Goal: Task Accomplishment & Management: Manage account settings

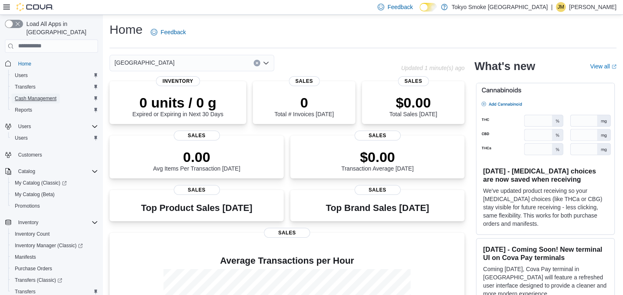
click at [36, 95] on span "Cash Management" at bounding box center [36, 98] width 42 height 7
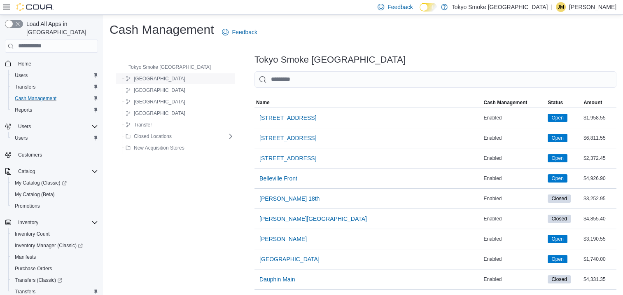
click at [142, 82] on span "[GEOGRAPHIC_DATA]" at bounding box center [156, 79] width 60 height 10
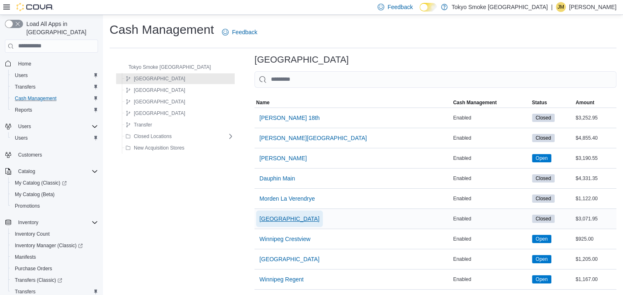
click at [259, 219] on span "[GEOGRAPHIC_DATA]" at bounding box center [289, 219] width 60 height 8
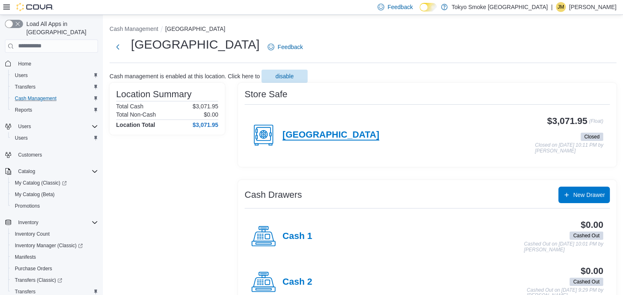
click at [314, 135] on h4 "[GEOGRAPHIC_DATA]" at bounding box center [330, 135] width 97 height 11
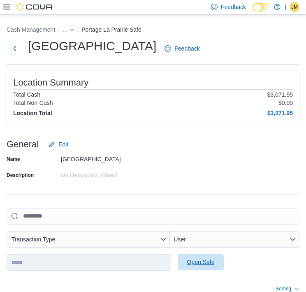
click at [202, 258] on span "Open Safe" at bounding box center [201, 262] width 36 height 16
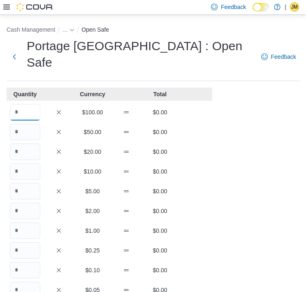
click at [26, 104] on input "Quantity" at bounding box center [25, 112] width 30 height 16
type input "*"
type input "**"
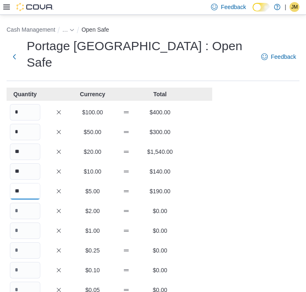
type input "**"
type input "***"
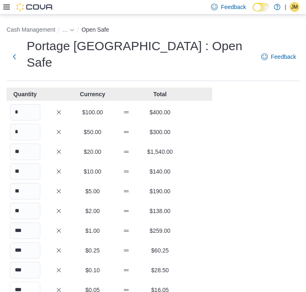
type input "***"
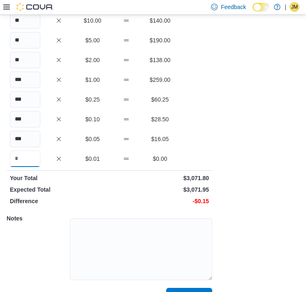
scroll to position [153, 0]
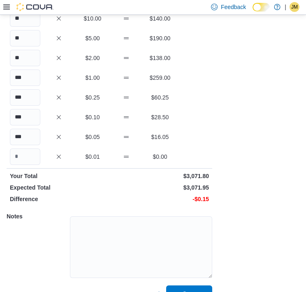
click at [188, 290] on span "Save" at bounding box center [189, 294] width 13 height 8
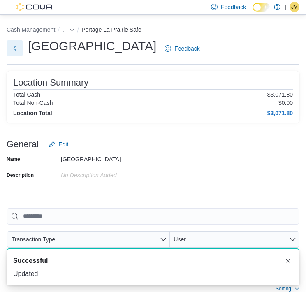
click at [15, 45] on button "Next" at bounding box center [15, 48] width 16 height 16
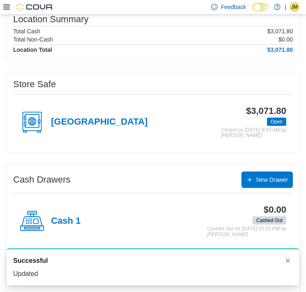
scroll to position [86, 0]
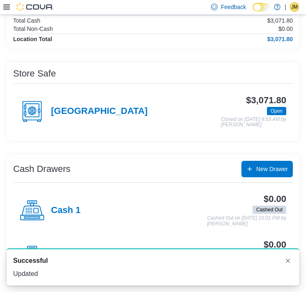
click at [67, 208] on h4 "Cash 1" at bounding box center [66, 210] width 30 height 11
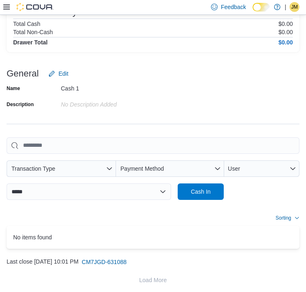
scroll to position [132, 0]
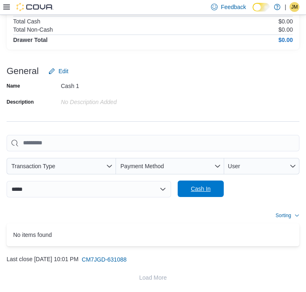
click at [198, 183] on span "Cash In" at bounding box center [201, 189] width 36 height 16
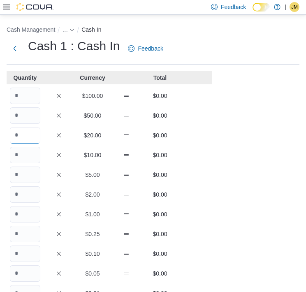
click at [30, 134] on input "Quantity" at bounding box center [25, 135] width 30 height 16
type input "*"
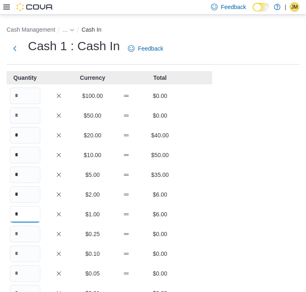
type input "*"
type input "**"
type input "*"
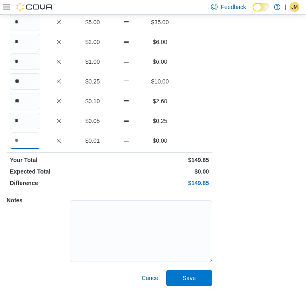
scroll to position [153, 0]
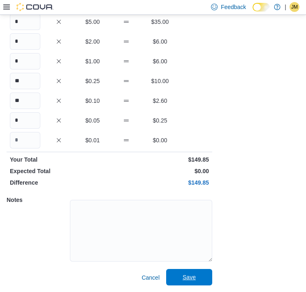
click at [191, 279] on span "Save" at bounding box center [189, 277] width 13 height 8
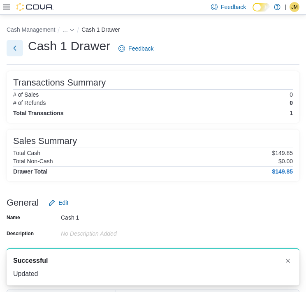
click at [19, 46] on button "Next" at bounding box center [15, 48] width 16 height 16
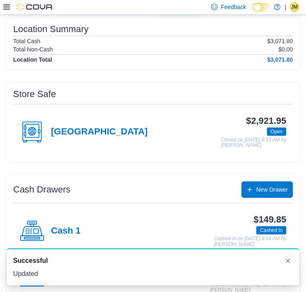
scroll to position [86, 0]
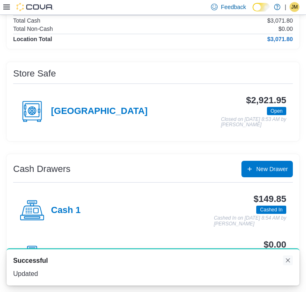
click at [288, 260] on button "Dismiss toast" at bounding box center [288, 261] width 10 height 10
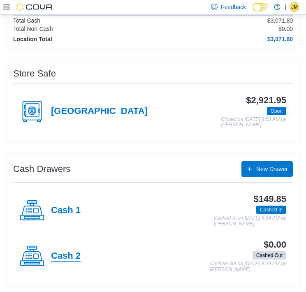
click at [69, 254] on h4 "Cash 2" at bounding box center [66, 256] width 30 height 11
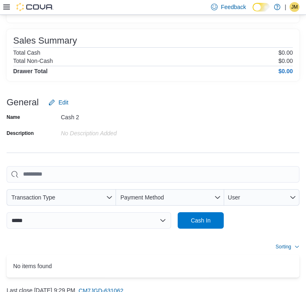
scroll to position [132, 0]
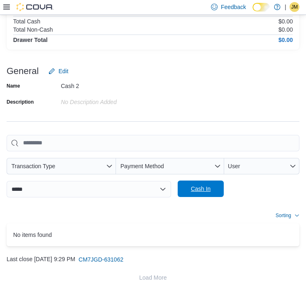
click at [184, 189] on span "Cash In" at bounding box center [201, 189] width 36 height 16
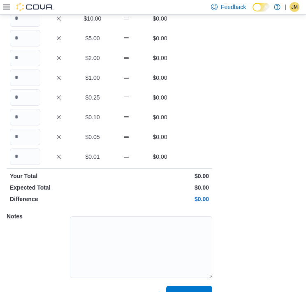
scroll to position [82, 0]
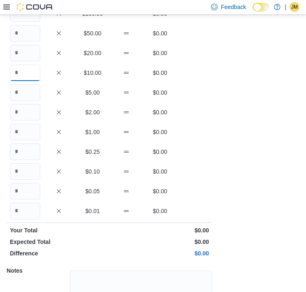
click at [28, 73] on input "Quantity" at bounding box center [25, 73] width 30 height 16
click at [26, 55] on input "Quantity" at bounding box center [25, 53] width 30 height 16
type input "*"
type input "**"
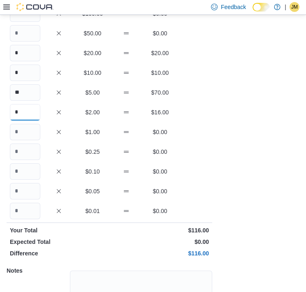
type input "*"
type input "**"
type input "*"
type input "**"
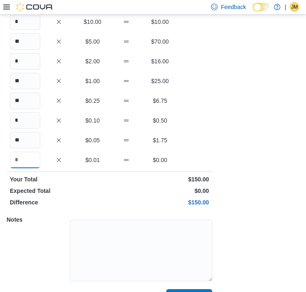
scroll to position [153, 0]
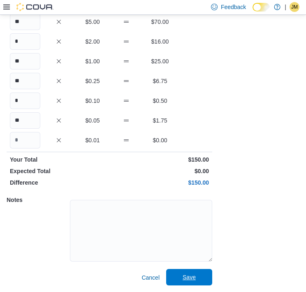
click at [194, 269] on div "Quantity Currency Total $100.00 $0.00 $50.00 $0.00 * $20.00 $20.00 * $10.00 $10…" at bounding box center [110, 102] width 206 height 368
click at [188, 277] on span "Save" at bounding box center [189, 277] width 13 height 8
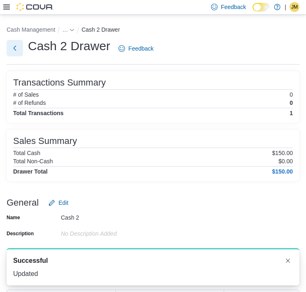
click at [15, 52] on button "Next" at bounding box center [15, 48] width 16 height 16
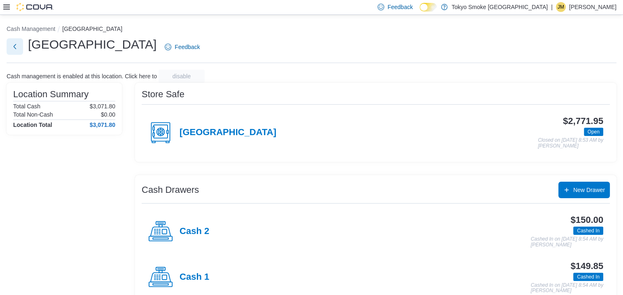
click at [14, 47] on button "Next" at bounding box center [15, 46] width 16 height 16
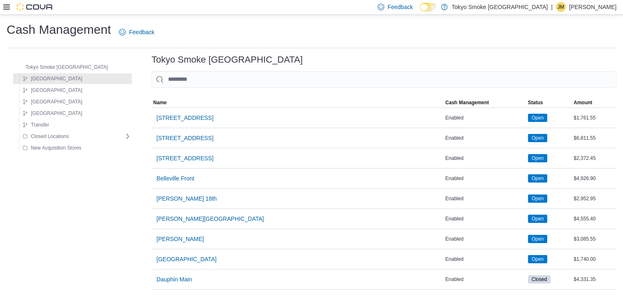
click at [7, 10] on icon at bounding box center [6, 7] width 7 height 7
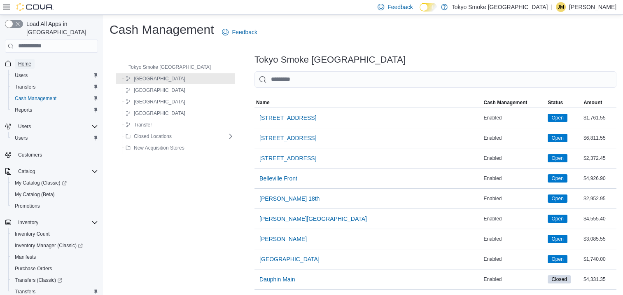
click at [32, 59] on link "Home" at bounding box center [25, 64] width 20 height 10
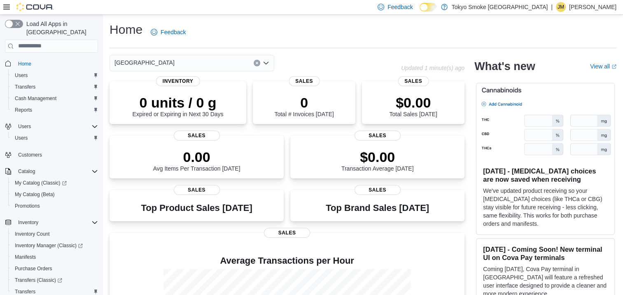
click at [399, 31] on div "Home Feedback" at bounding box center [363, 31] width 507 height 21
